Goal: Information Seeking & Learning: Check status

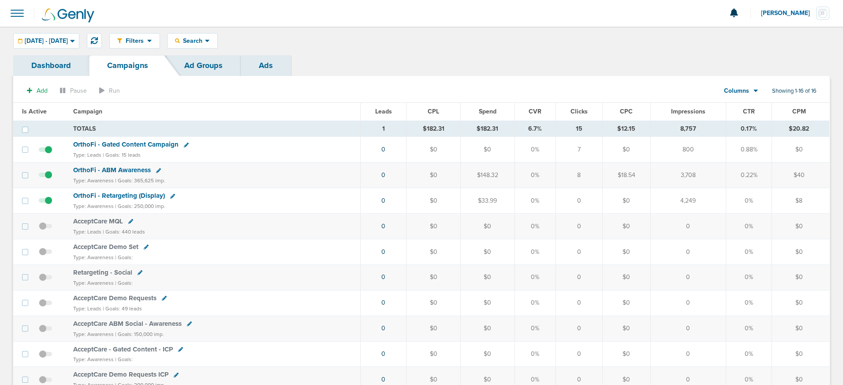
click at [57, 67] on link "Dashboard" at bounding box center [51, 65] width 76 height 21
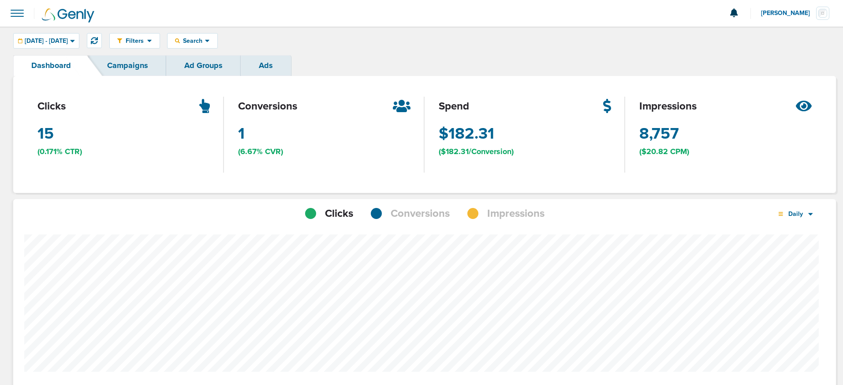
scroll to position [626, 817]
click at [124, 66] on link "Campaigns" at bounding box center [127, 65] width 77 height 21
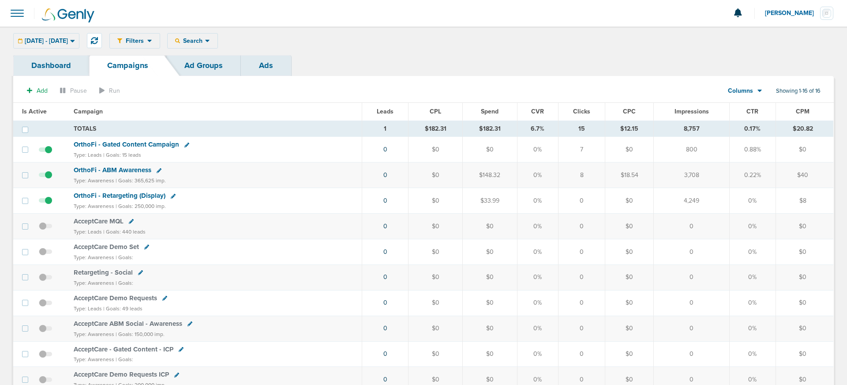
click at [201, 71] on link "Ad Groups" at bounding box center [203, 65] width 75 height 21
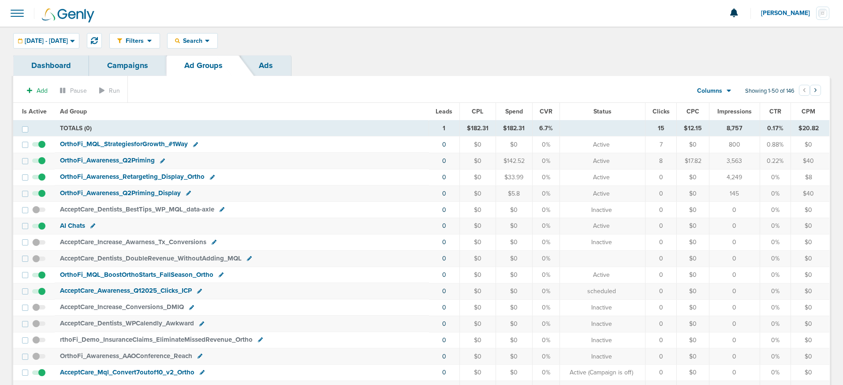
click at [129, 65] on link "Campaigns" at bounding box center [127, 65] width 77 height 21
